Goal: Task Accomplishment & Management: Manage account settings

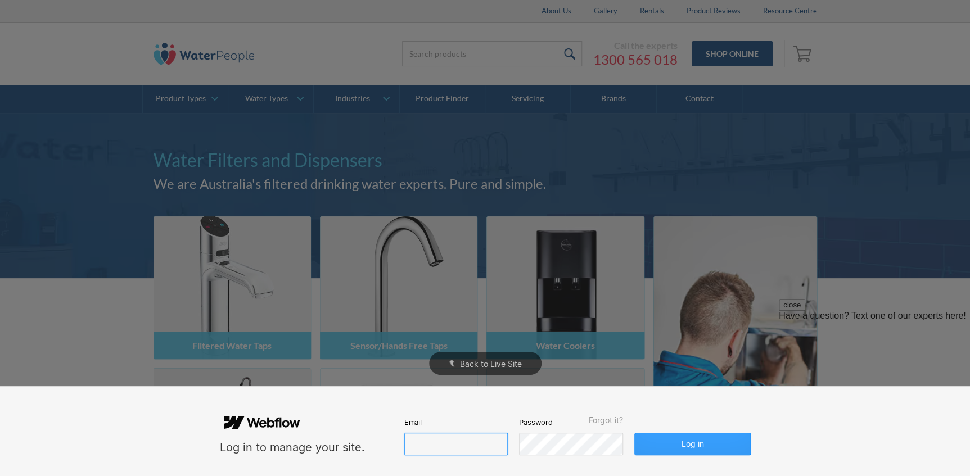
type input "john@waterpeople.com.au"
click at [690, 443] on button "Log in" at bounding box center [692, 444] width 116 height 22
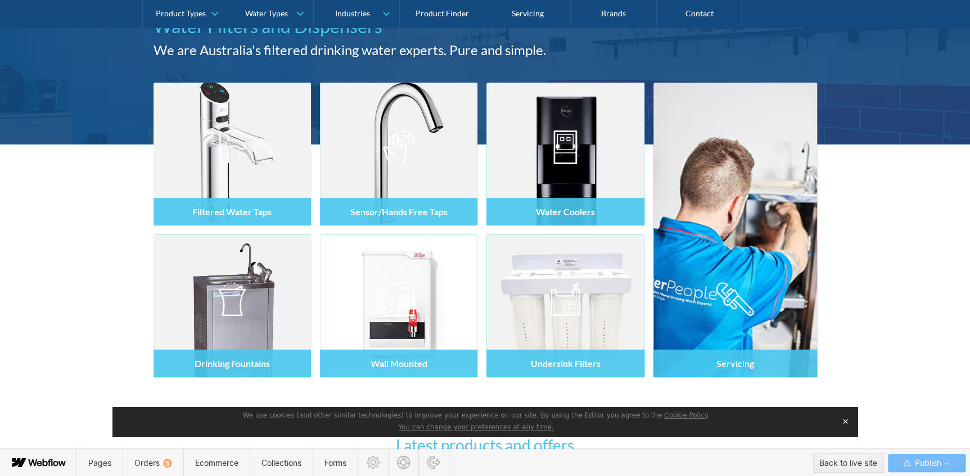
scroll to position [297, 0]
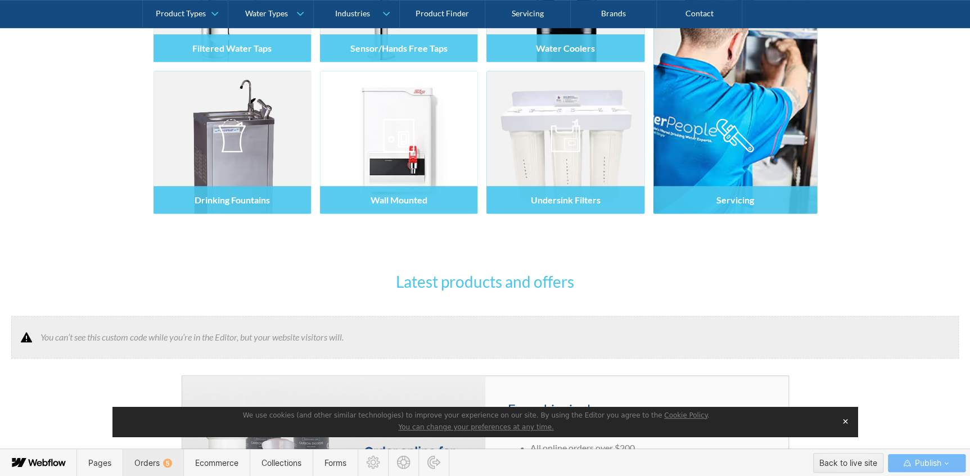
click at [152, 462] on span "Orders 5" at bounding box center [153, 463] width 38 height 10
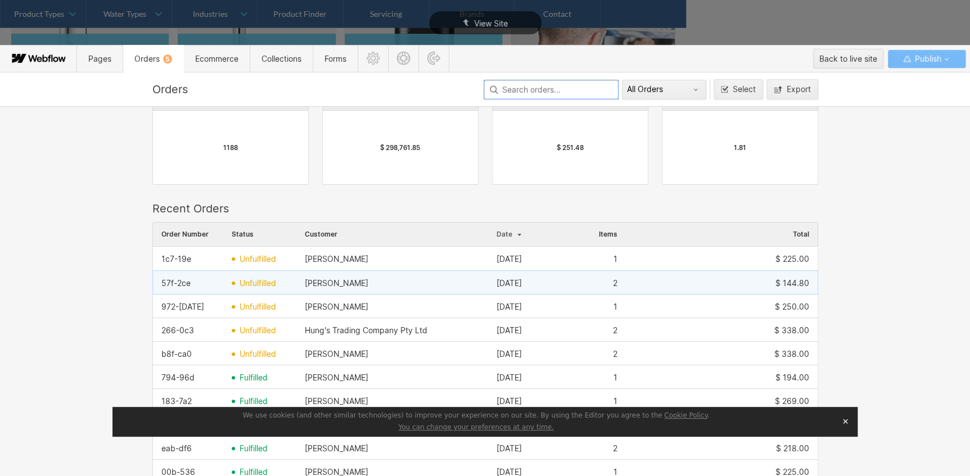
scroll to position [102, 0]
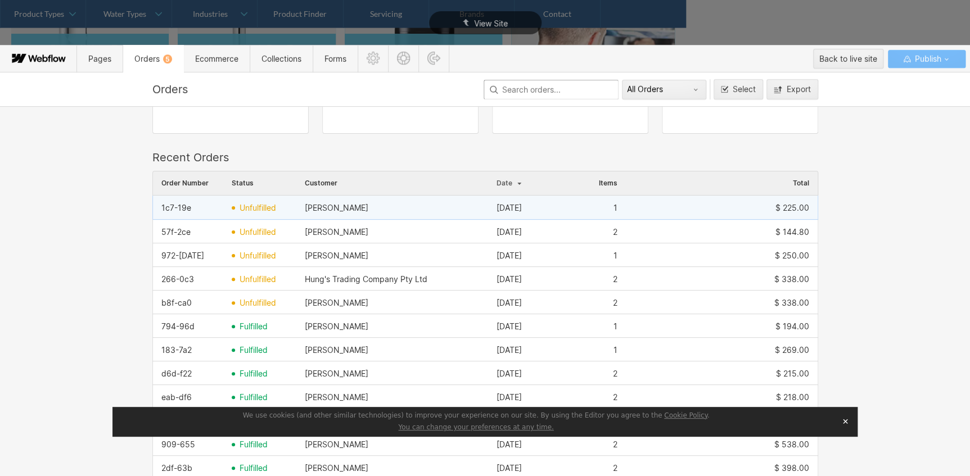
click at [256, 210] on span "unfulfilled" at bounding box center [257, 207] width 37 height 9
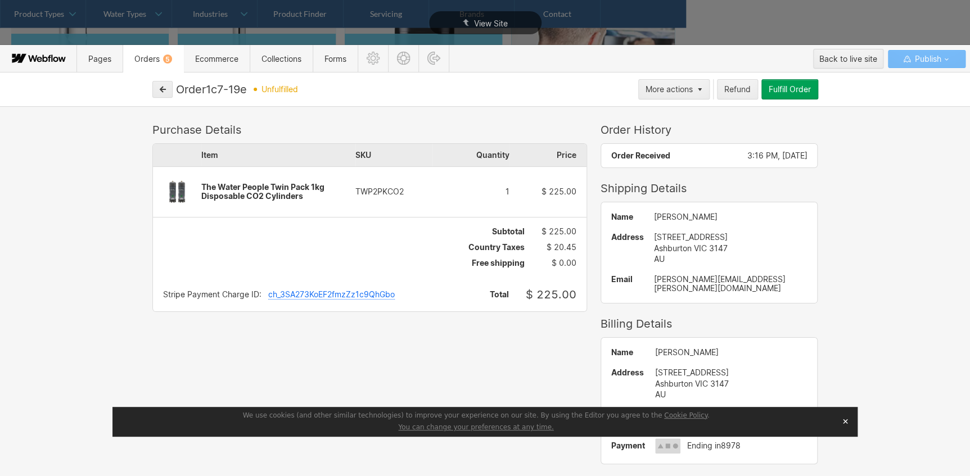
click at [295, 292] on div "ch_3SA273KoEF2fmzZz1c9QhGbo" at bounding box center [331, 295] width 126 height 10
click at [791, 85] on div "Fulfill Order" at bounding box center [789, 89] width 42 height 9
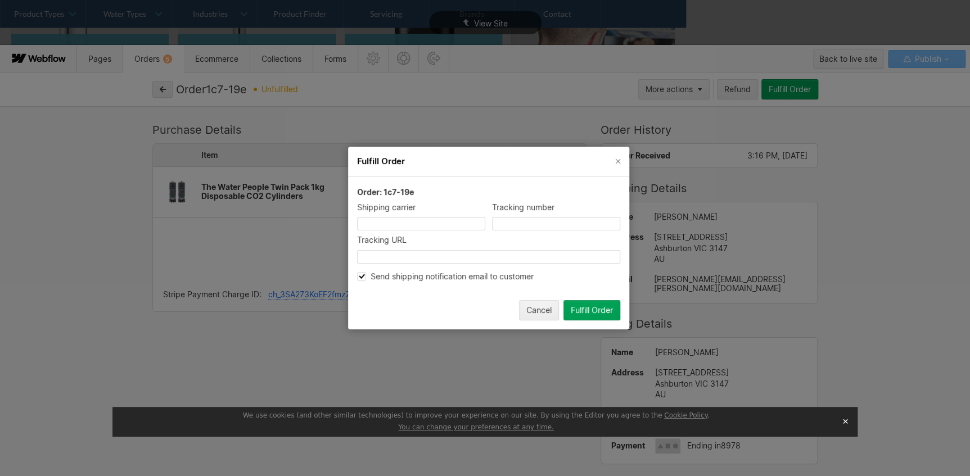
drag, startPoint x: 616, startPoint y: 163, endPoint x: 292, endPoint y: 279, distance: 344.6
click at [616, 162] on icon "Close" at bounding box center [618, 161] width 5 height 5
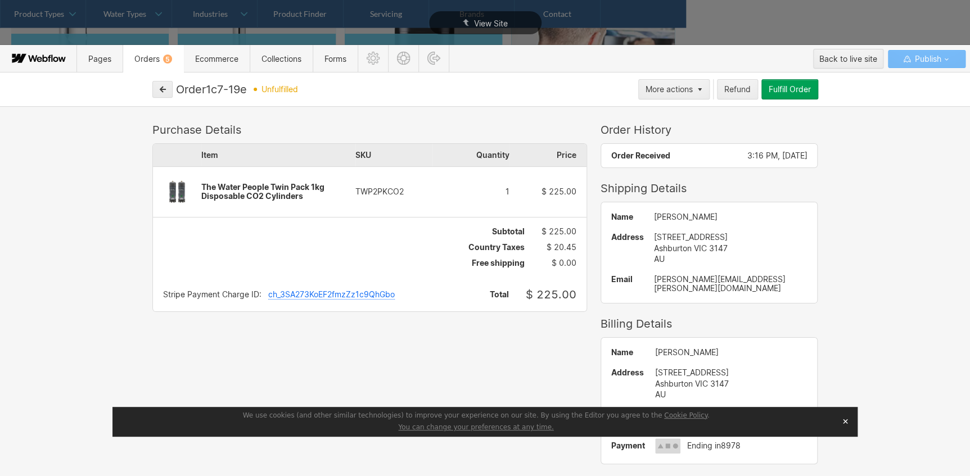
scroll to position [63, 0]
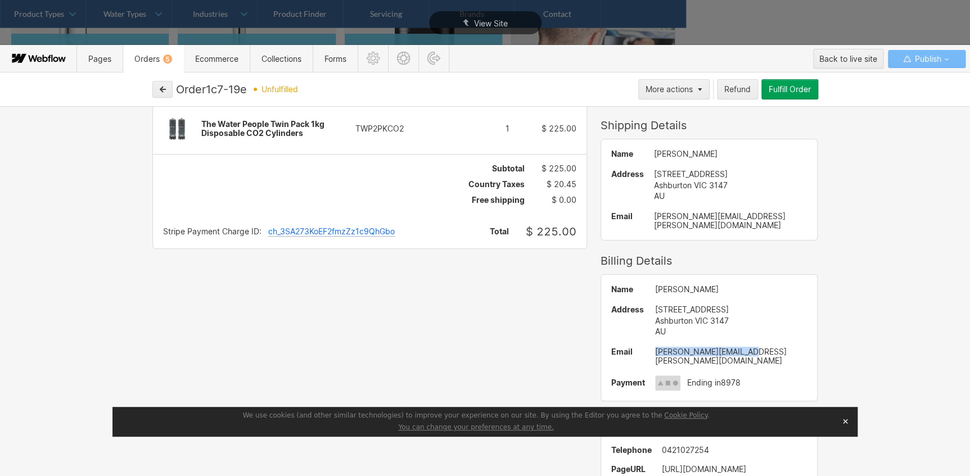
drag, startPoint x: 726, startPoint y: 343, endPoint x: 635, endPoint y: 342, distance: 91.6
click at [635, 342] on div "Name Naom O’Haire Address 27 Yuile Street Ashburton VIC 3147 AU Email naomi.oha…" at bounding box center [709, 338] width 216 height 126
copy div "naomi.ohaire@gmail.com"
click at [159, 91] on icon "button" at bounding box center [163, 89] width 8 height 8
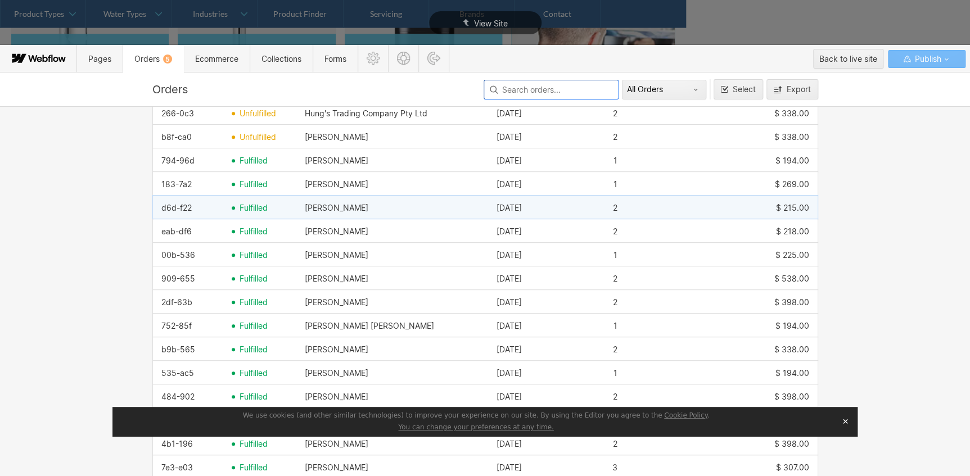
scroll to position [387, 0]
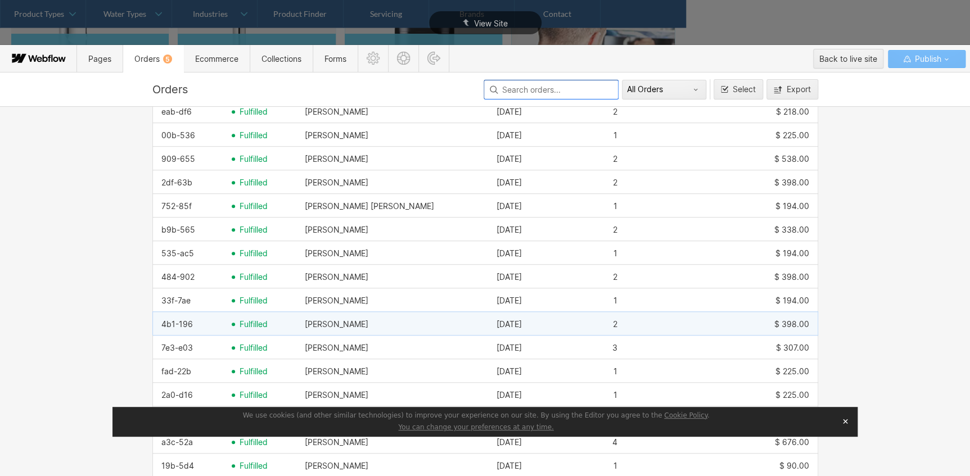
click at [241, 323] on span "fulfilled" at bounding box center [253, 324] width 28 height 9
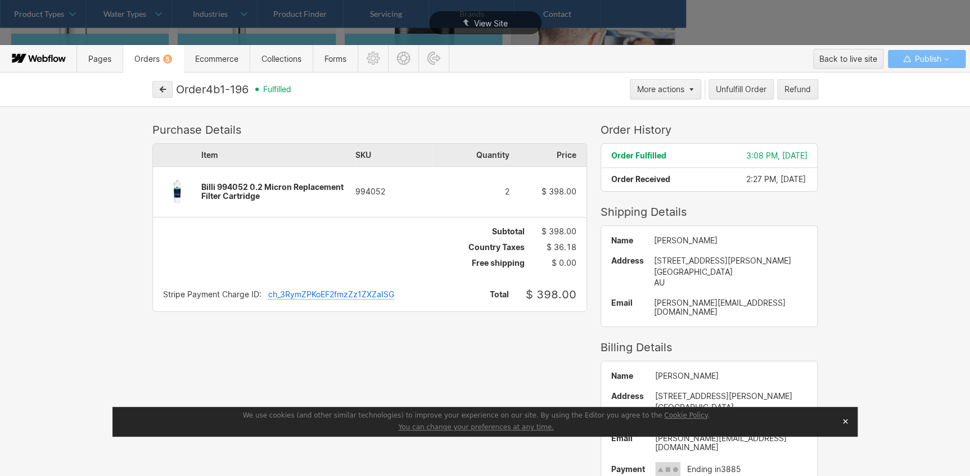
drag, startPoint x: 209, startPoint y: 88, endPoint x: 235, endPoint y: 87, distance: 25.9
click at [235, 87] on div "Order 4b1-196" at bounding box center [212, 89] width 73 height 13
click at [160, 87] on icon "button" at bounding box center [163, 89] width 8 height 8
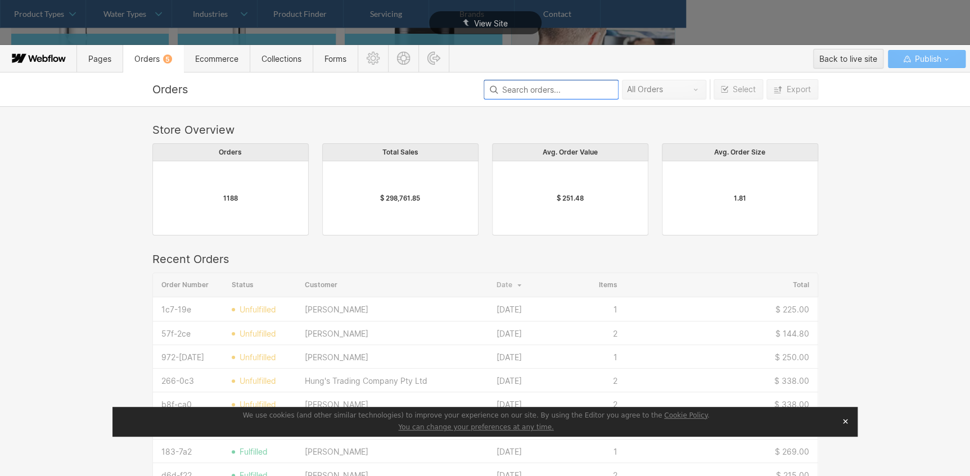
scroll to position [607, 658]
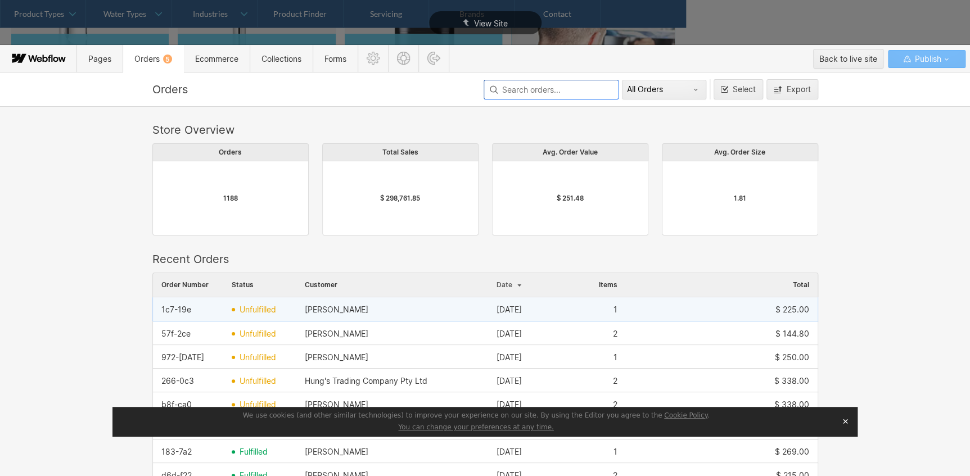
click at [247, 306] on span "unfulfilled" at bounding box center [257, 309] width 37 height 9
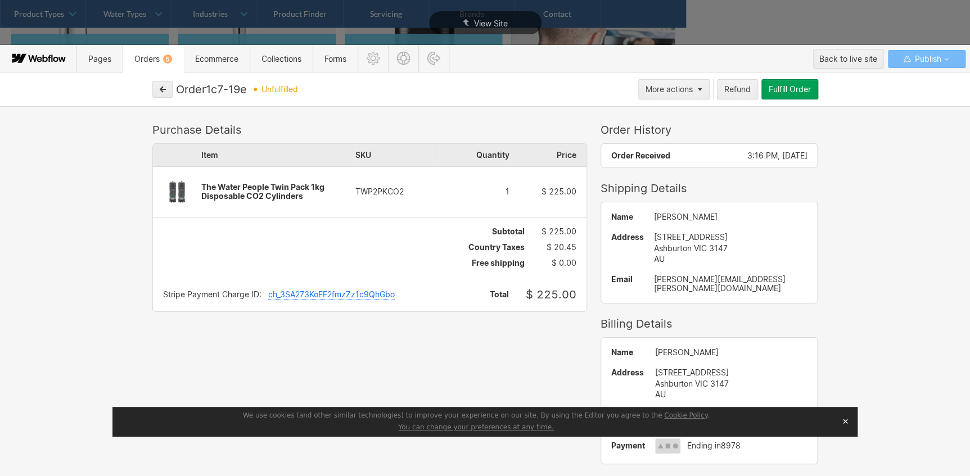
drag, startPoint x: 397, startPoint y: 191, endPoint x: 353, endPoint y: 192, distance: 43.8
click at [355, 192] on div "TWP2PKCO2" at bounding box center [393, 191] width 77 height 9
drag, startPoint x: 728, startPoint y: 279, endPoint x: 634, endPoint y: 282, distance: 93.9
click at [654, 282] on div "naomi.ohaire@gmail.com" at bounding box center [730, 284] width 153 height 18
copy div "naomi.ohaire@gmail.com"
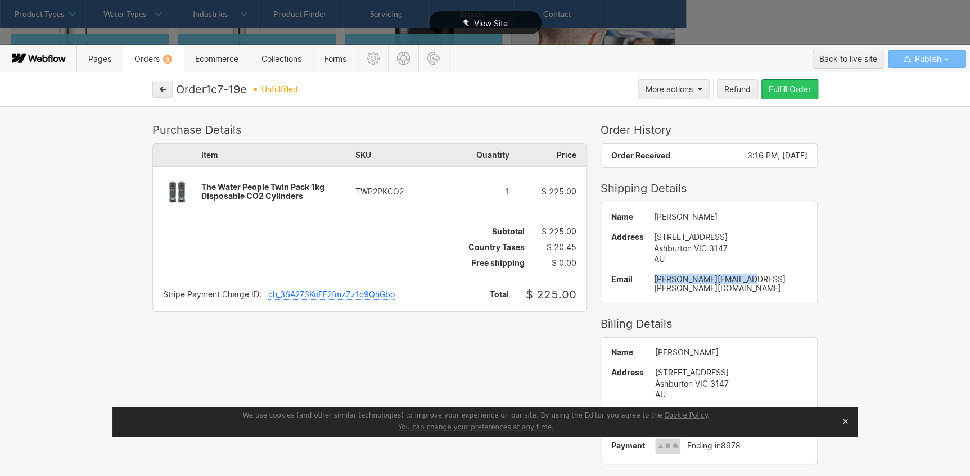
click at [790, 85] on div "Fulfill Order" at bounding box center [789, 89] width 42 height 9
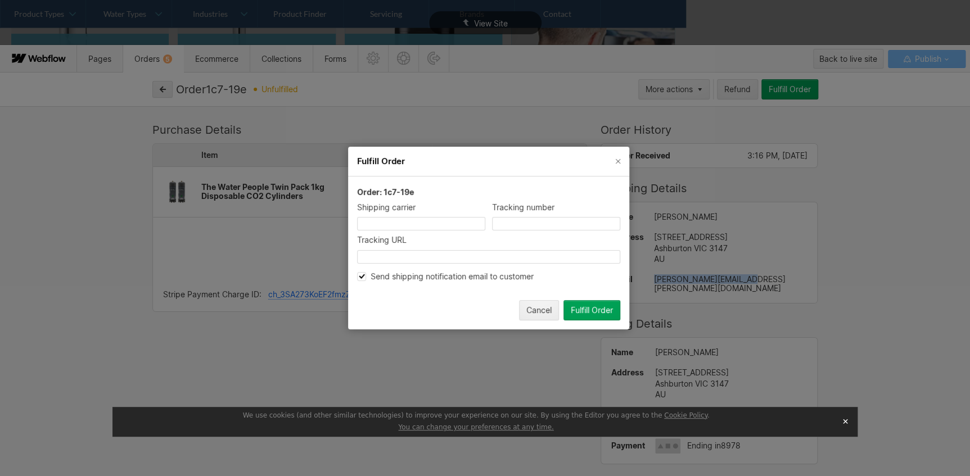
click at [589, 308] on div "Fulfill Order" at bounding box center [592, 310] width 42 height 9
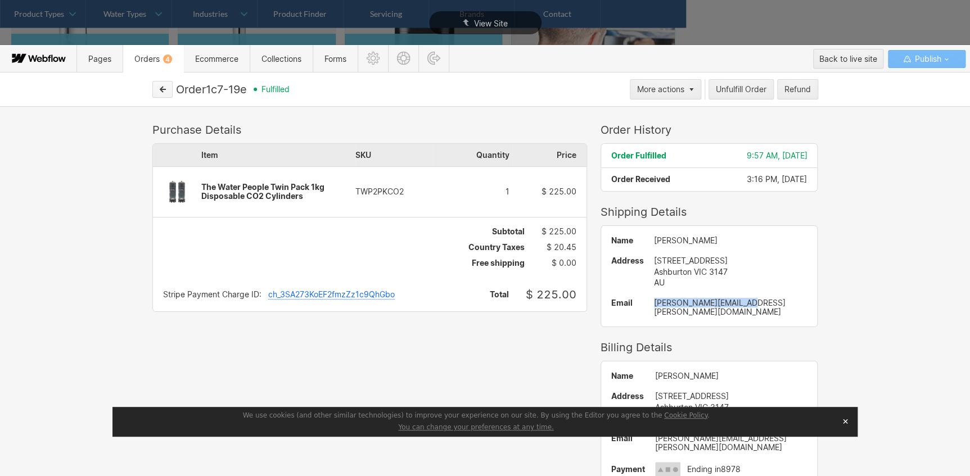
click at [164, 89] on icon "button" at bounding box center [163, 90] width 6 height 6
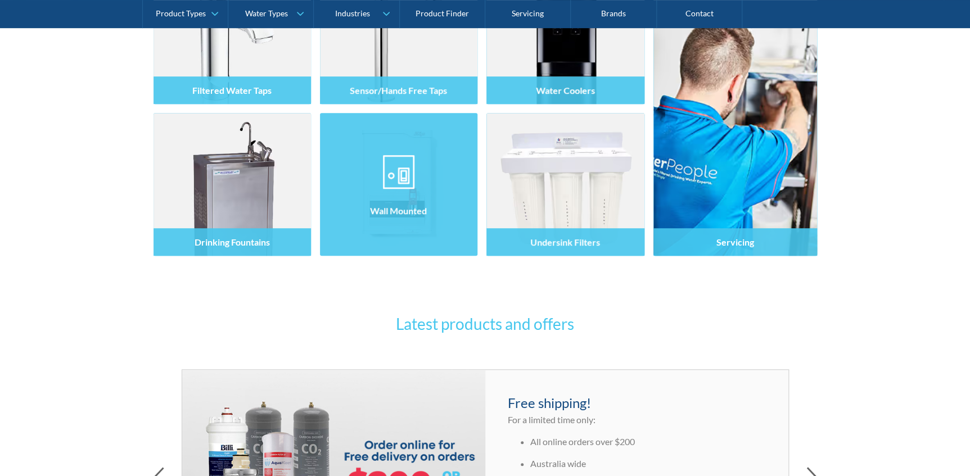
scroll to position [562, 0]
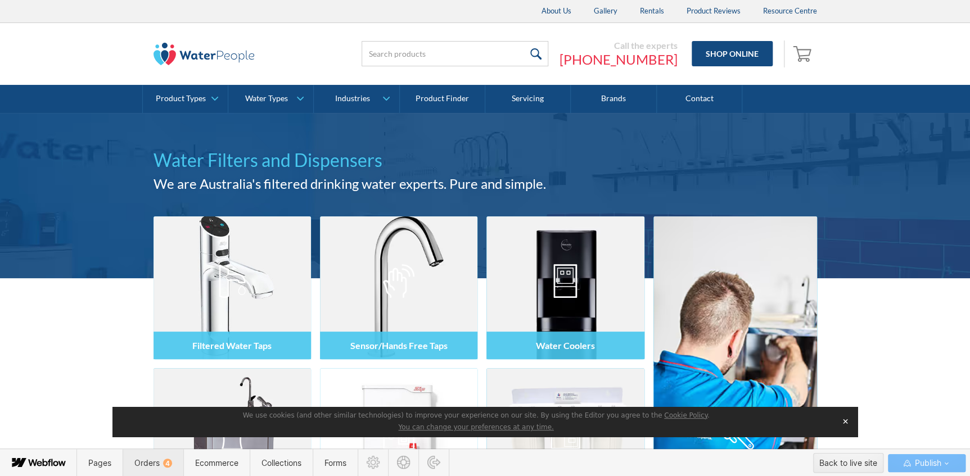
click at [151, 464] on span "Orders 4" at bounding box center [153, 463] width 38 height 10
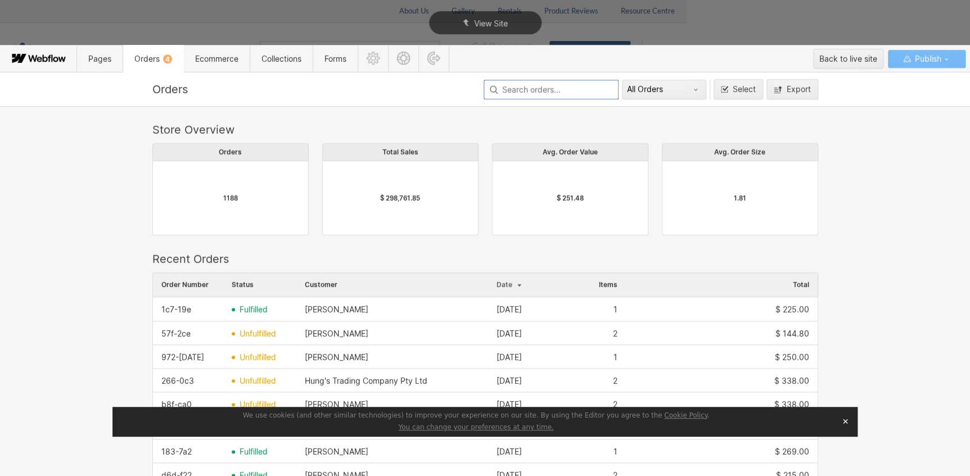
scroll to position [607, 658]
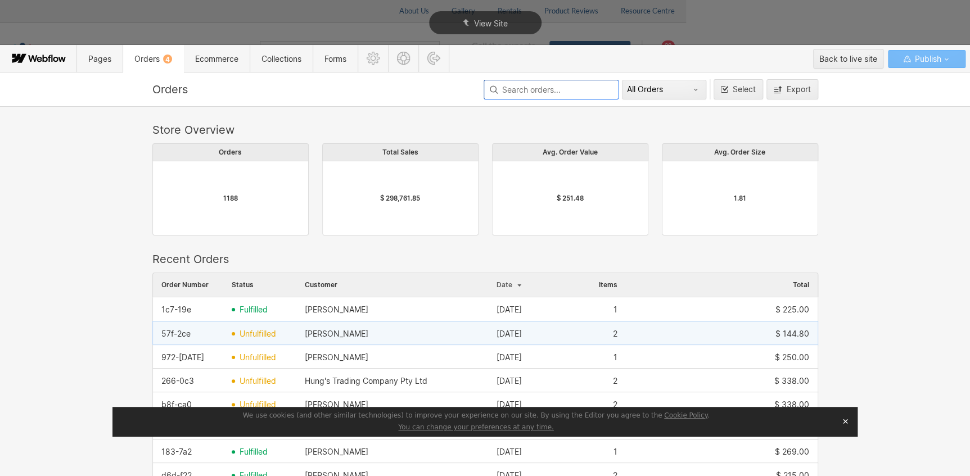
click at [246, 332] on span "unfulfilled" at bounding box center [257, 333] width 37 height 9
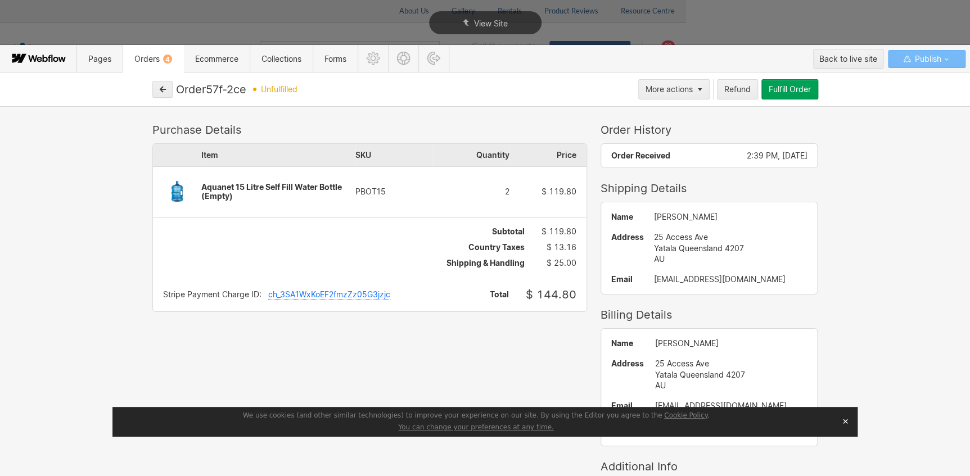
scroll to position [44, 0]
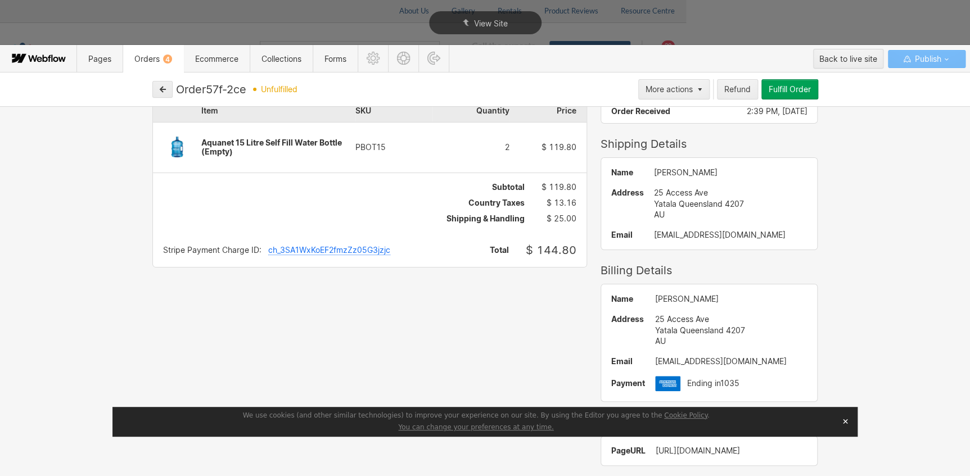
drag, startPoint x: 770, startPoint y: 233, endPoint x: 641, endPoint y: 235, distance: 128.7
click at [654, 235] on div "sales@absolutetradesupplies.com" at bounding box center [730, 234] width 153 height 9
copy div "sales@absolutetradesupplies.com"
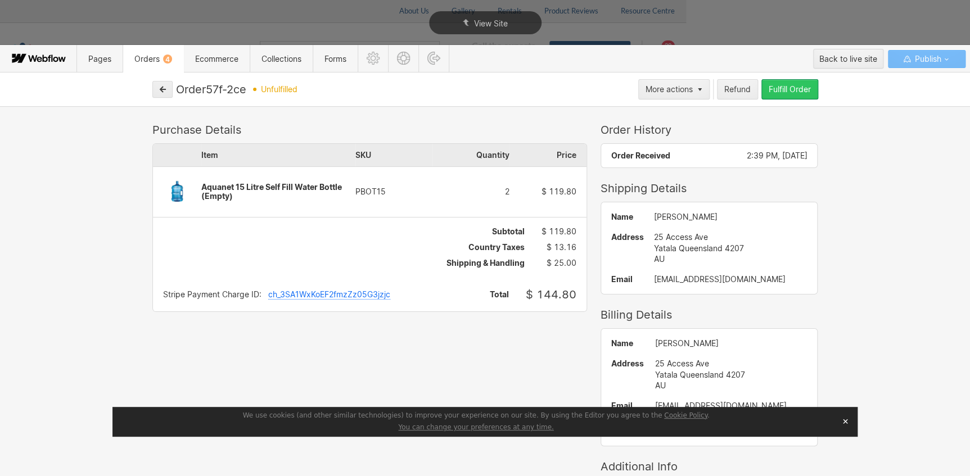
drag, startPoint x: 781, startPoint y: 88, endPoint x: 686, endPoint y: 112, distance: 98.6
click at [781, 88] on div "Fulfill Order" at bounding box center [789, 89] width 42 height 9
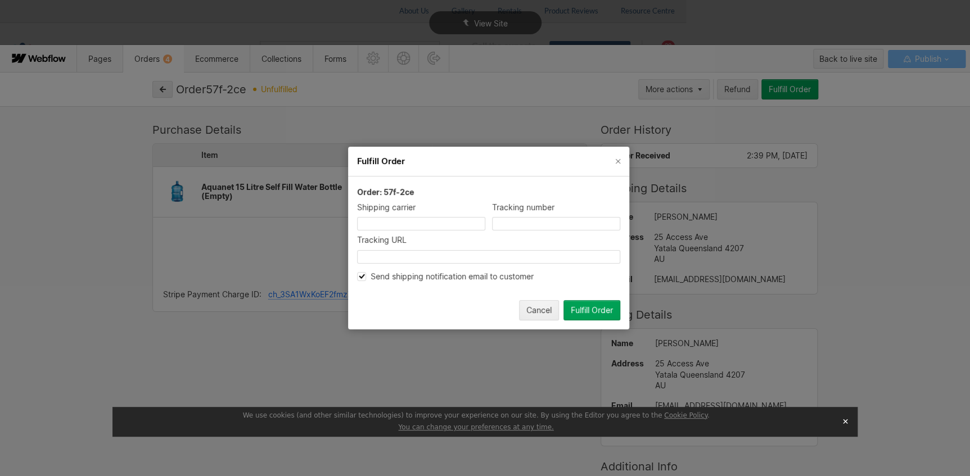
click at [575, 306] on div "Fulfill Order" at bounding box center [592, 310] width 42 height 9
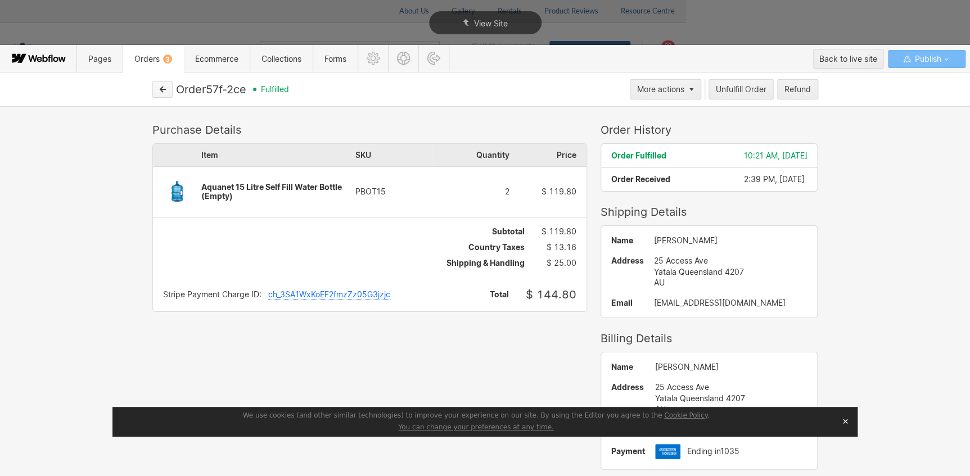
click at [162, 87] on icon "button" at bounding box center [163, 90] width 6 height 6
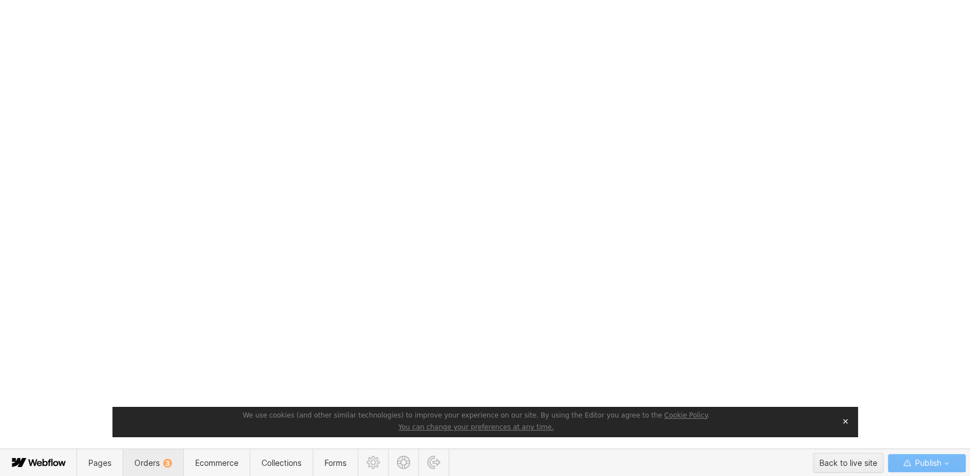
click at [158, 467] on span "Orders 3" at bounding box center [153, 463] width 38 height 10
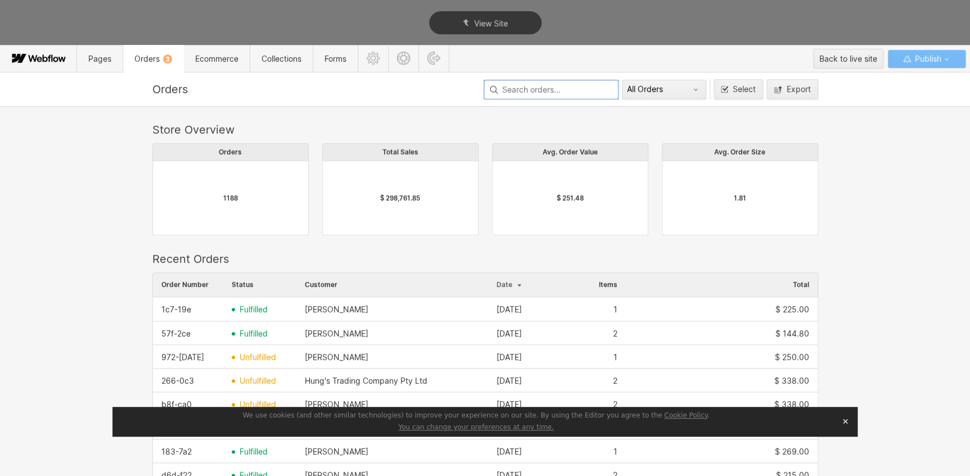
scroll to position [102, 0]
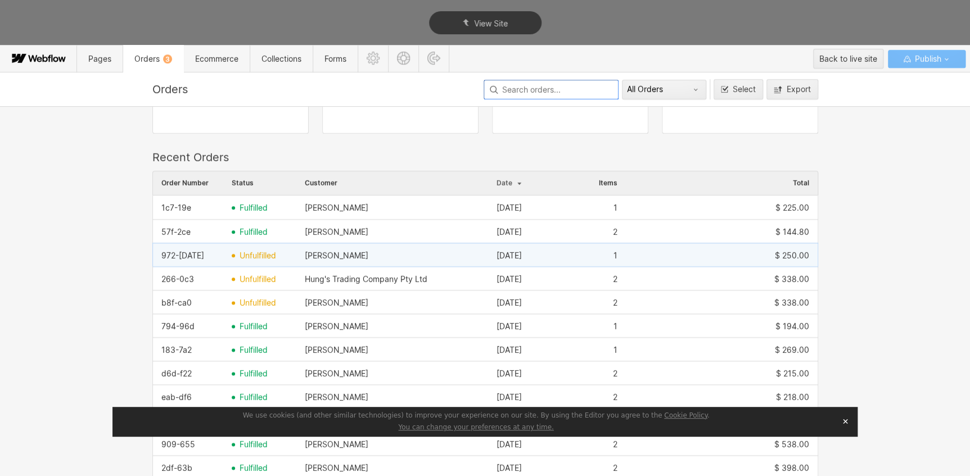
click at [241, 257] on span "unfulfilled" at bounding box center [257, 255] width 37 height 9
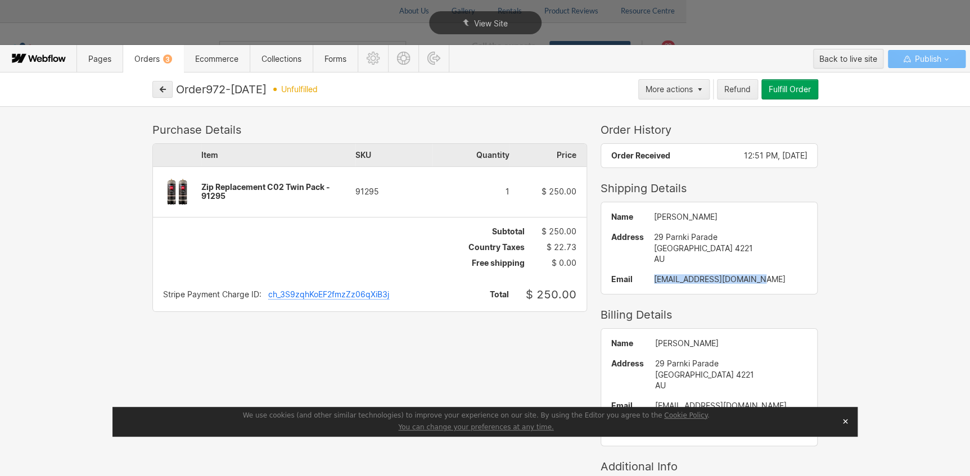
drag, startPoint x: 756, startPoint y: 281, endPoint x: 631, endPoint y: 280, distance: 124.8
click at [631, 280] on div "Name [PERSON_NAME] Address [STREET_ADDRESS] AU Email [EMAIL_ADDRESS][DOMAIN_NAM…" at bounding box center [709, 248] width 216 height 92
copy div "[EMAIL_ADDRESS][DOMAIN_NAME]"
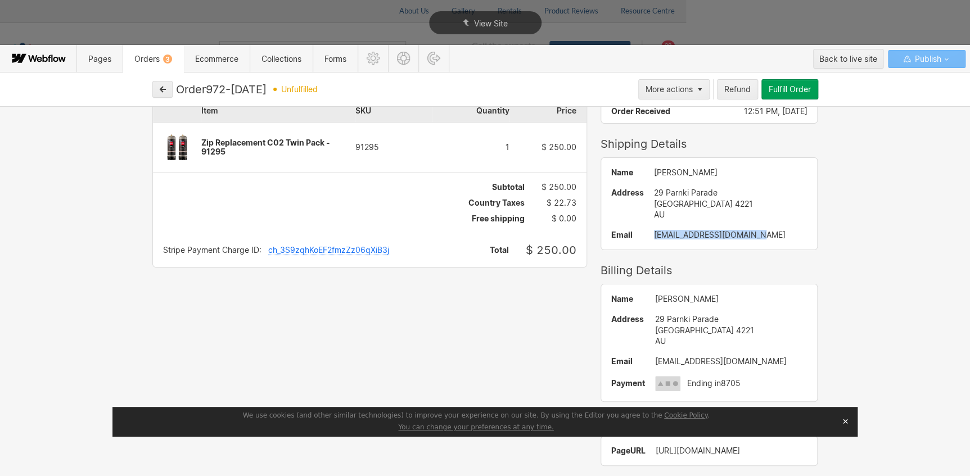
click at [788, 86] on div "Fulfill Order" at bounding box center [789, 89] width 42 height 9
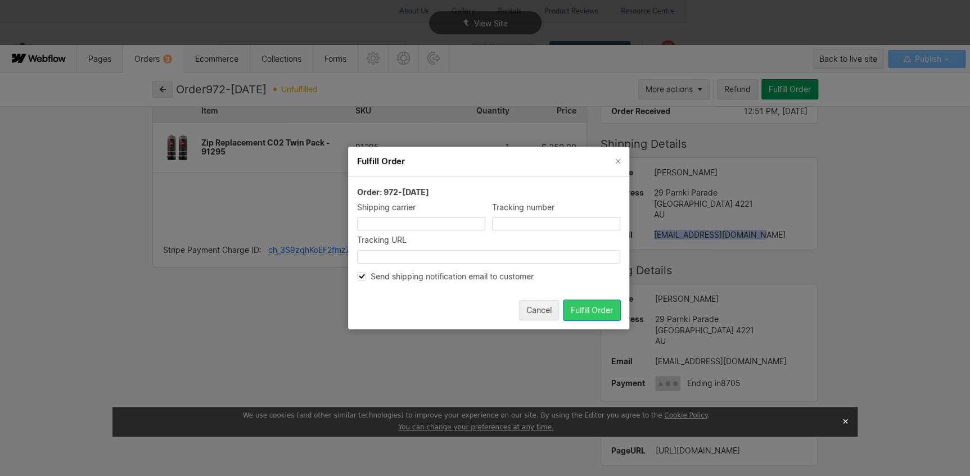
click at [594, 312] on div "Fulfill Order" at bounding box center [592, 310] width 42 height 9
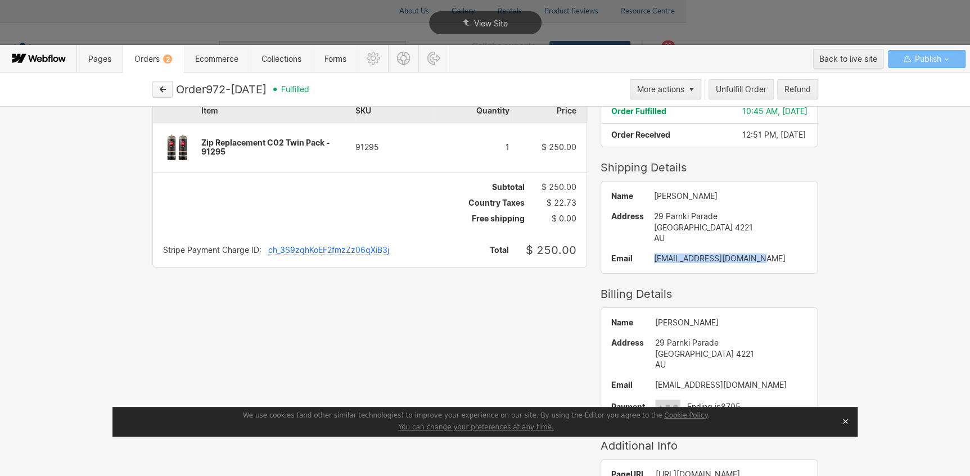
click at [166, 82] on button "button" at bounding box center [162, 89] width 20 height 17
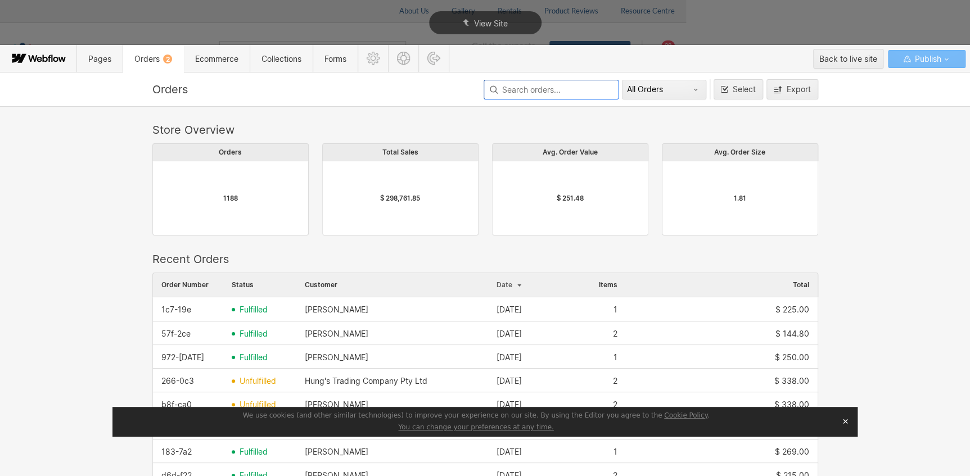
scroll to position [102, 0]
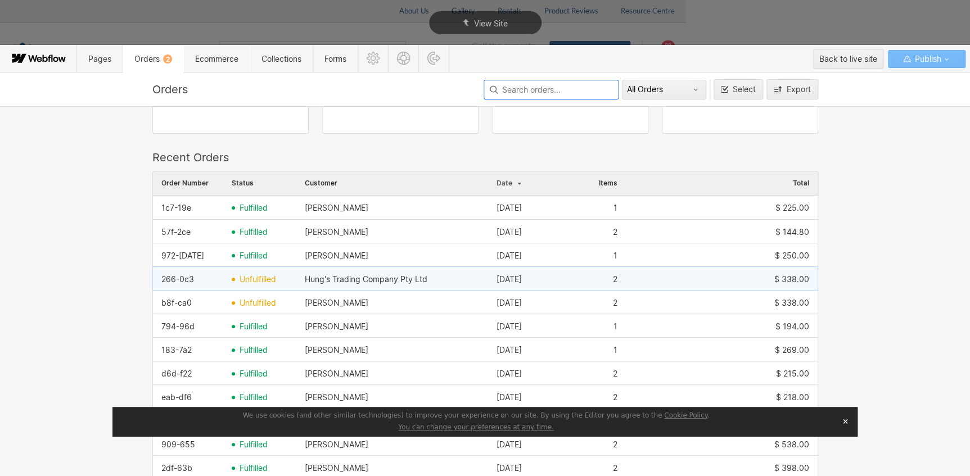
click at [266, 278] on span "unfulfilled" at bounding box center [257, 279] width 37 height 9
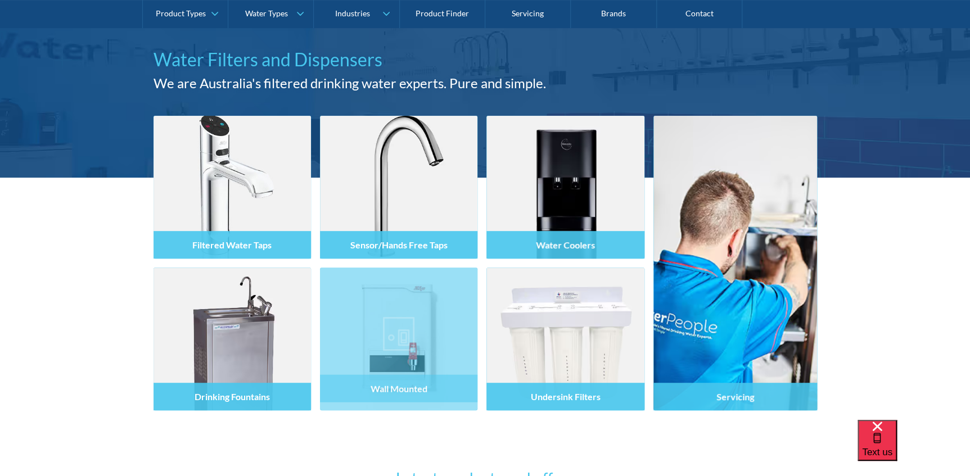
scroll to position [255, 0]
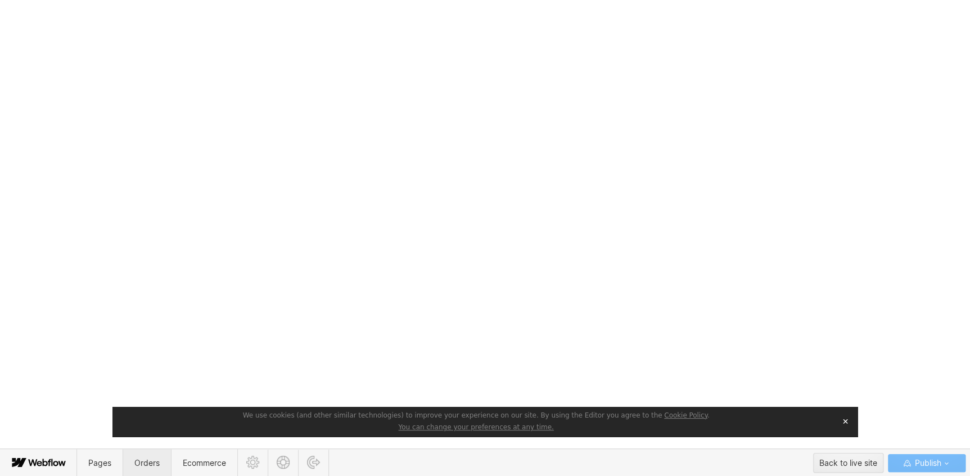
click at [151, 458] on span "Orders" at bounding box center [146, 463] width 25 height 10
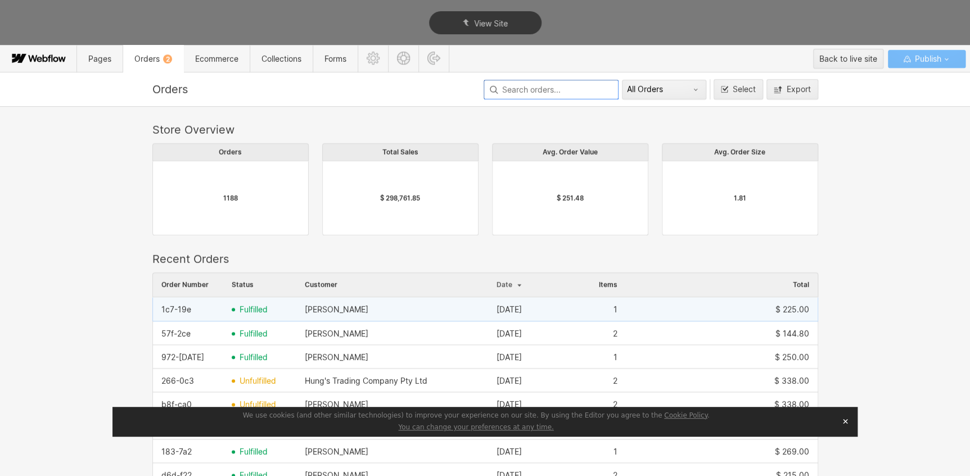
scroll to position [607, 658]
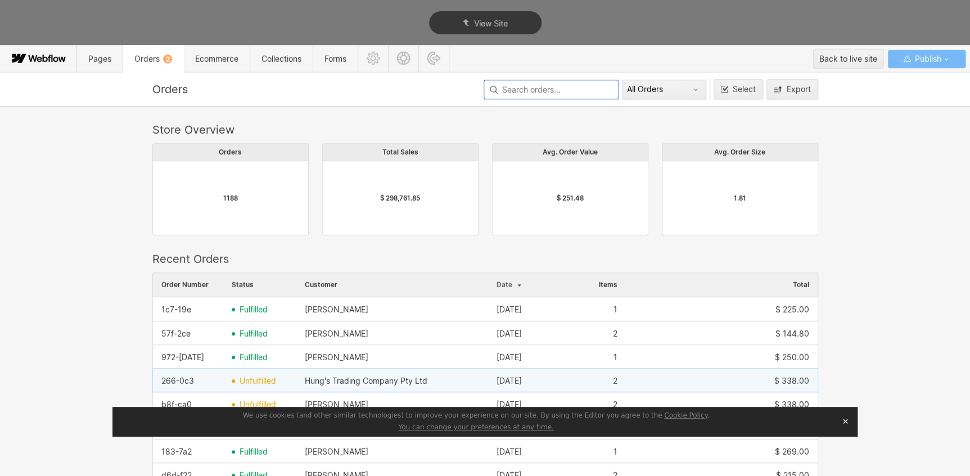
click at [254, 382] on span "unfulfilled" at bounding box center [257, 381] width 37 height 9
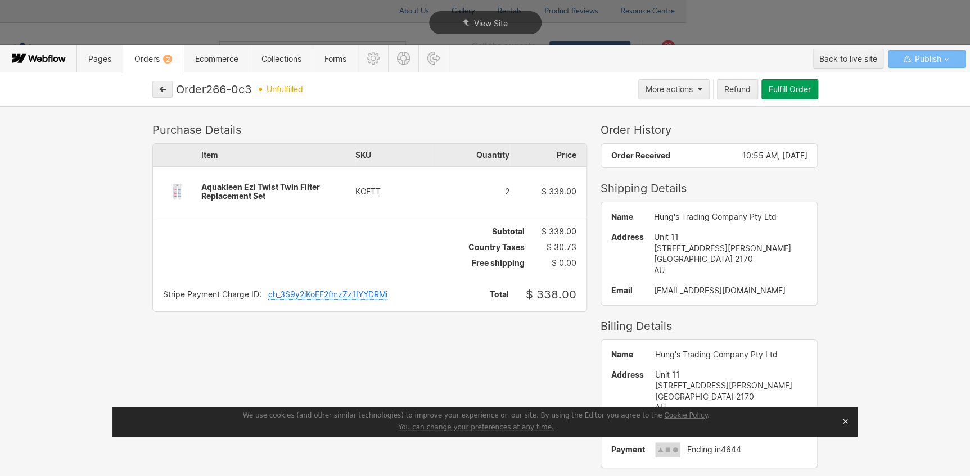
click at [789, 85] on div "Fulfill Order" at bounding box center [789, 89] width 42 height 9
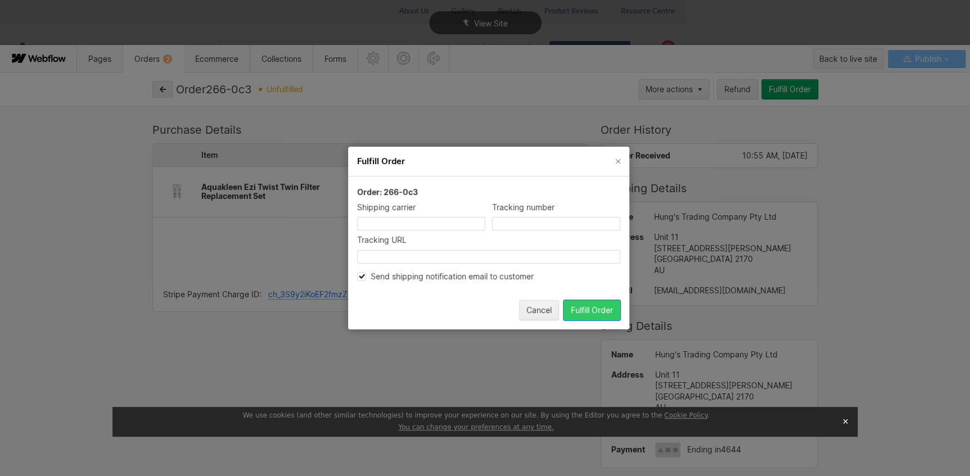
click at [577, 308] on div "Fulfill Order" at bounding box center [592, 310] width 42 height 9
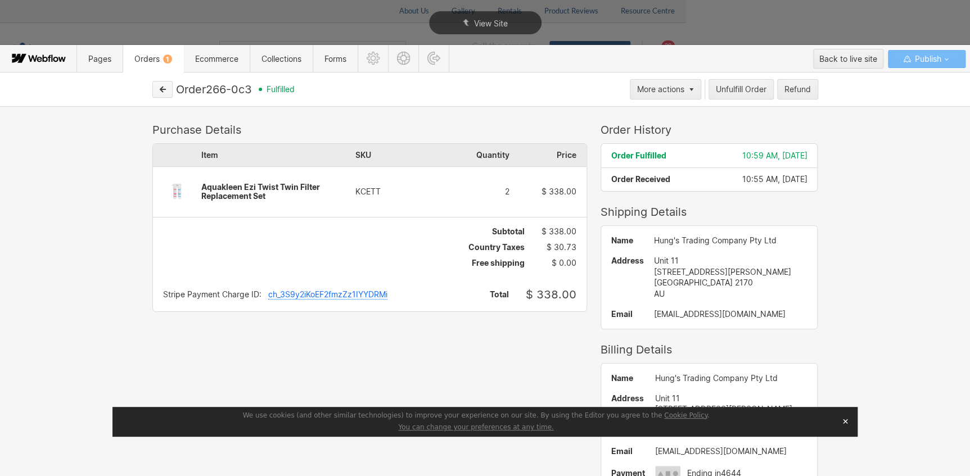
click at [162, 88] on icon "button" at bounding box center [163, 90] width 6 height 6
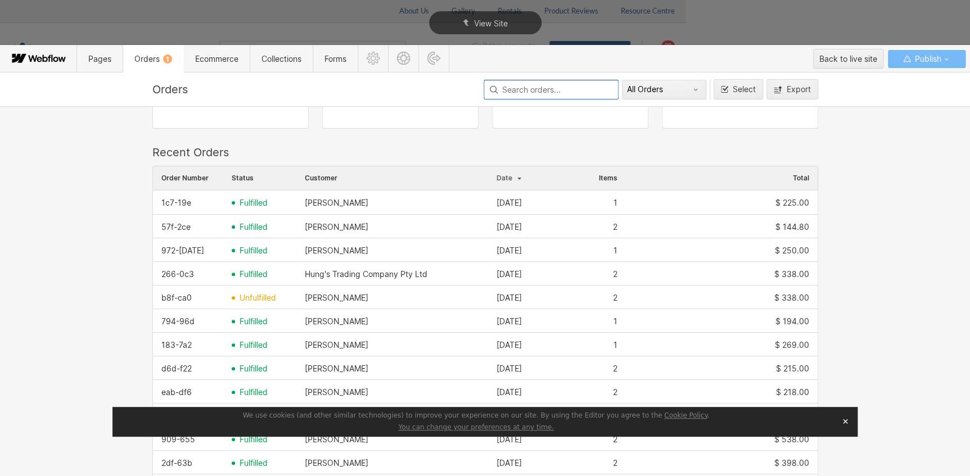
scroll to position [204, 0]
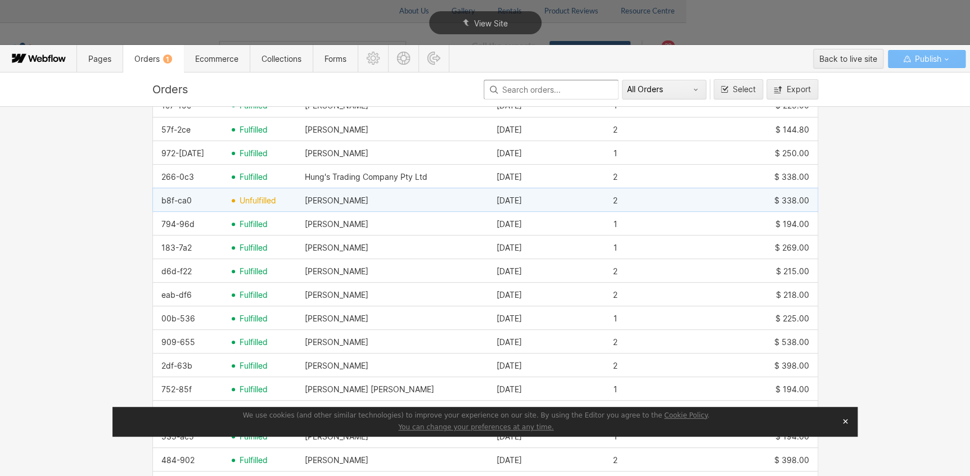
click at [255, 201] on span "unfulfilled" at bounding box center [257, 200] width 37 height 9
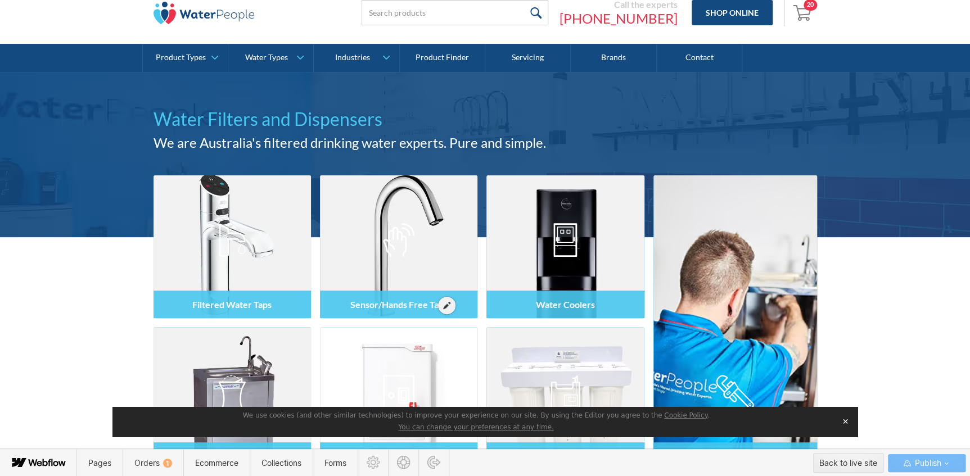
scroll to position [51, 0]
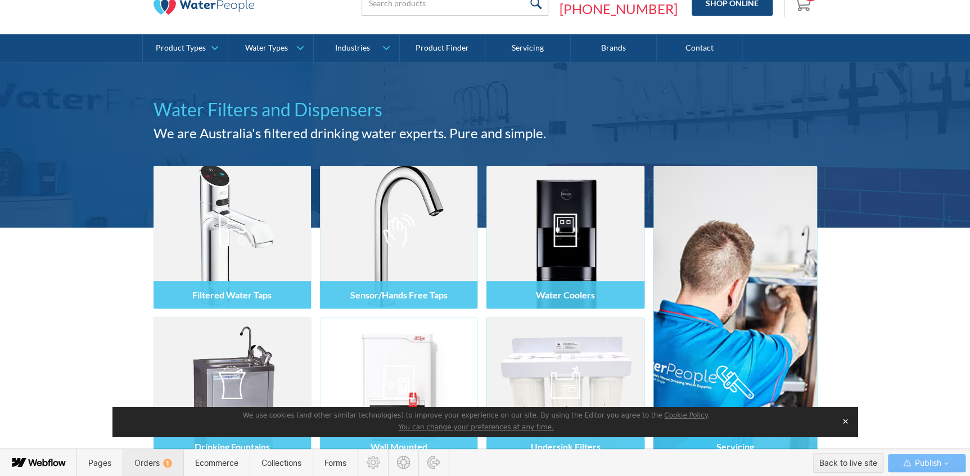
click at [163, 458] on span "Orders 1" at bounding box center [153, 463] width 38 height 10
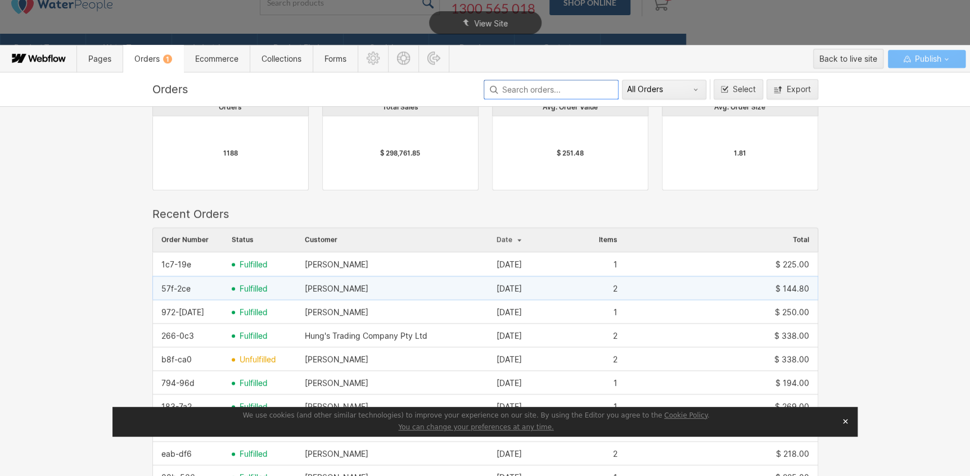
scroll to position [102, 0]
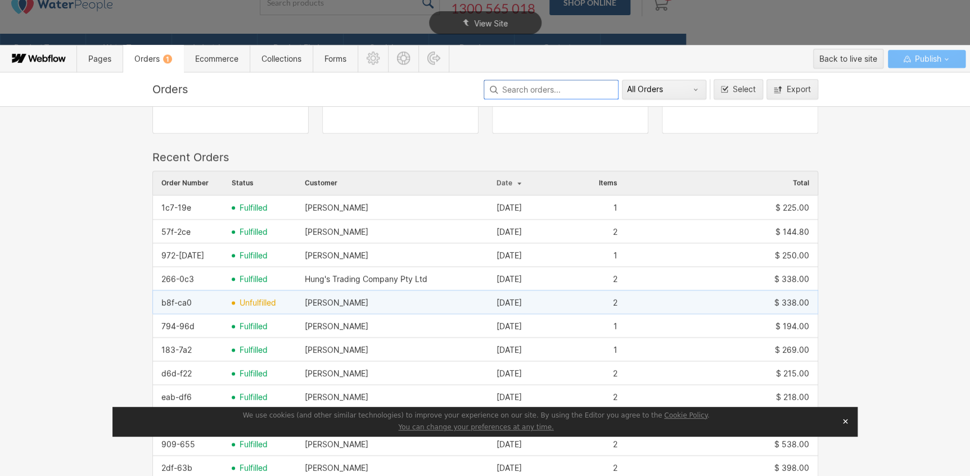
click at [246, 300] on span "unfulfilled" at bounding box center [257, 302] width 37 height 9
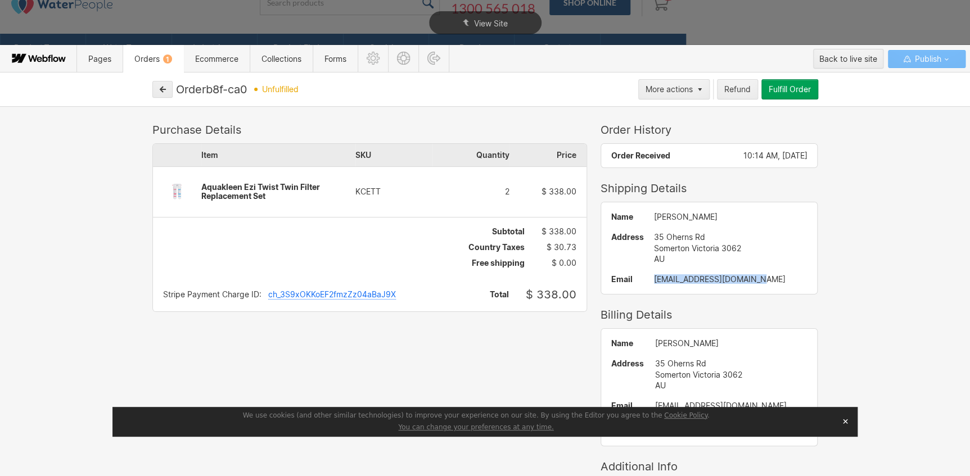
drag, startPoint x: 735, startPoint y: 276, endPoint x: 631, endPoint y: 280, distance: 104.1
click at [631, 280] on div "Name [PERSON_NAME] Address [STREET_ADDRESS] AU Email [EMAIL_ADDRESS][DOMAIN_NAM…" at bounding box center [709, 248] width 216 height 92
copy div "[EMAIL_ADDRESS][DOMAIN_NAME]"
click at [206, 25] on div "View Site" at bounding box center [485, 23] width 970 height 46
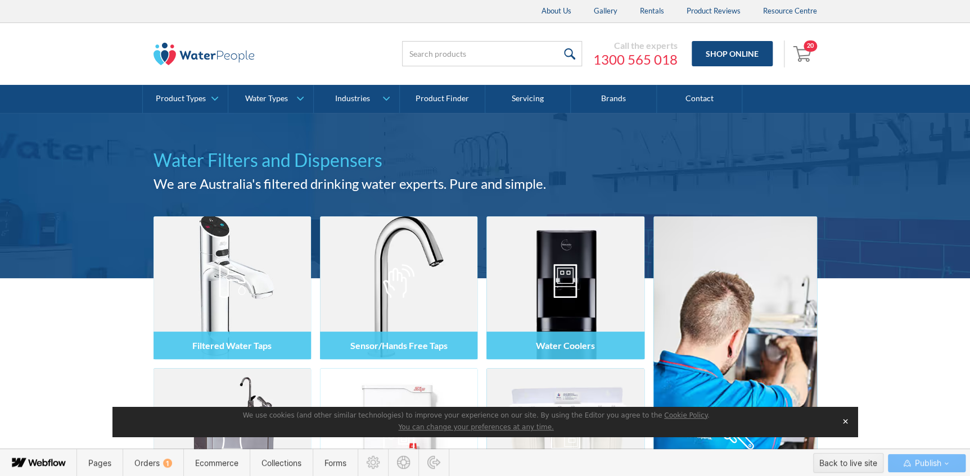
scroll to position [51, 0]
